Goal: Check status: Check status

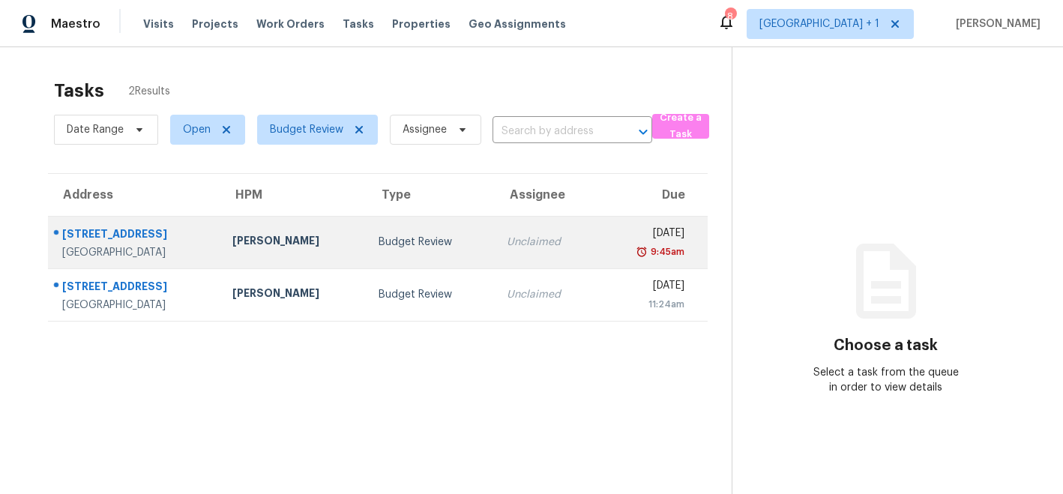
click at [257, 245] on div "[PERSON_NAME]" at bounding box center [293, 242] width 122 height 19
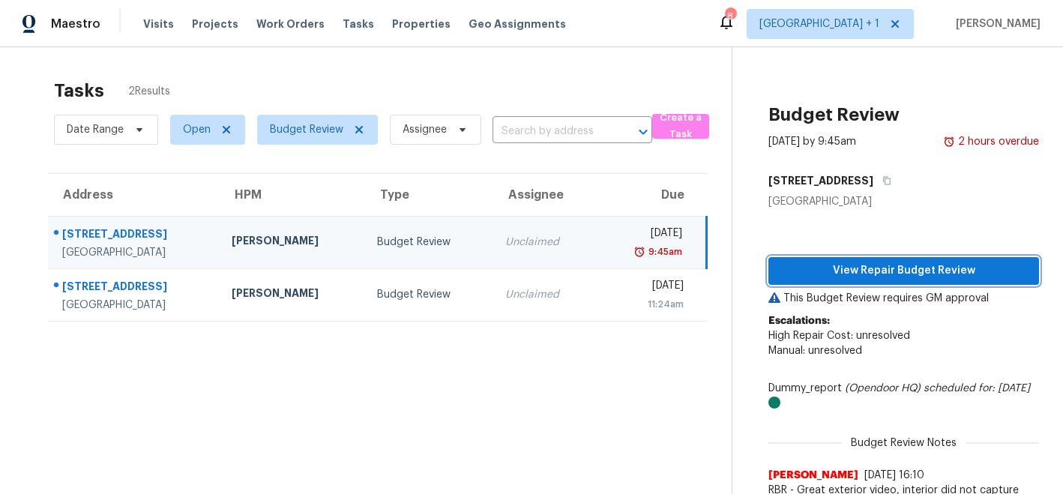
click at [836, 271] on span "View Repair Budget Review" at bounding box center [903, 271] width 247 height 19
